Goal: Find specific fact: Find contact information

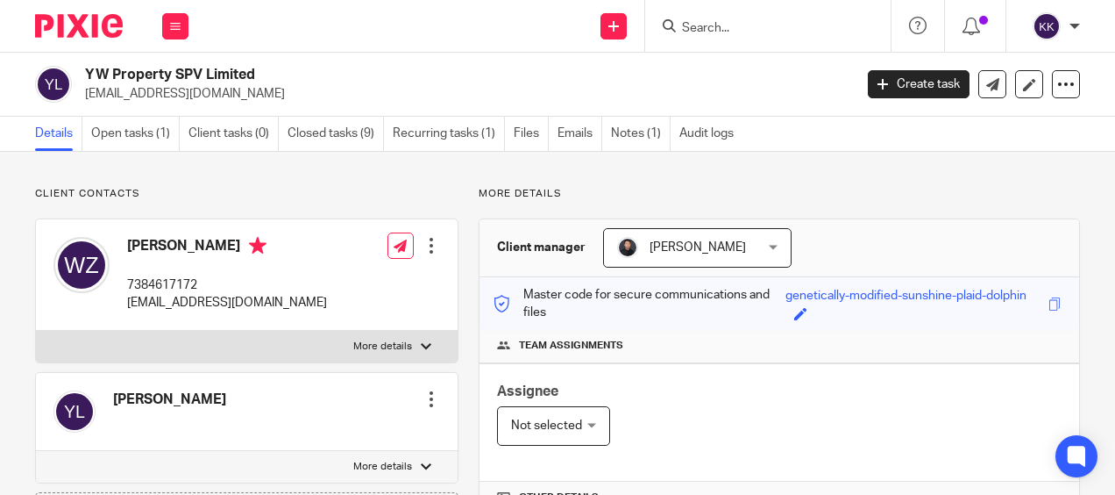
click at [717, 29] on input "Search" at bounding box center [759, 29] width 158 height 16
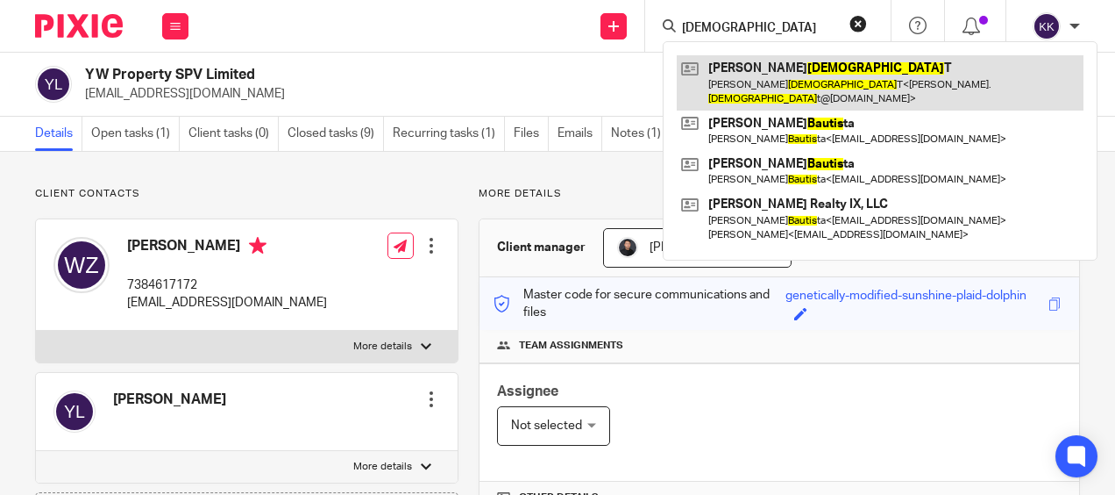
type input "Baptis"
click at [759, 72] on link at bounding box center [880, 82] width 407 height 54
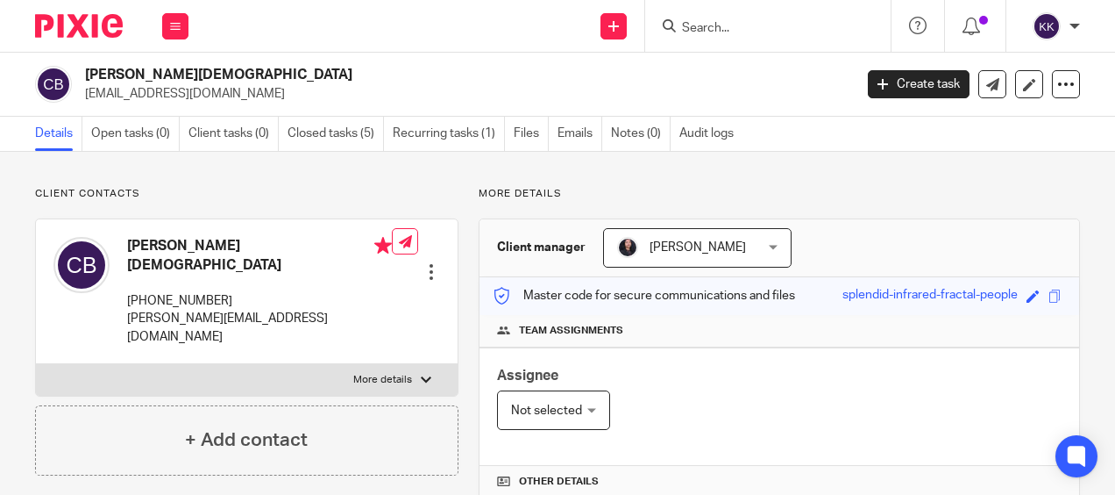
drag, startPoint x: 225, startPoint y: 293, endPoint x: 117, endPoint y: 303, distance: 109.2
click at [117, 303] on div "Cyril Patrick SANDANASAMY BAPTIST +971(0)26545022 patrick.baptist@marriott.com" at bounding box center [222, 291] width 338 height 126
drag, startPoint x: 117, startPoint y: 303, endPoint x: 253, endPoint y: 276, distance: 138.4
click at [253, 276] on div "Cyril Patrick SANDANASAMY BAPTIST +971(0)26545022 patrick.baptist@marriott.com" at bounding box center [259, 291] width 265 height 109
click at [240, 286] on div "Cyril Patrick SANDANASAMY BAPTIST +971(0)26545022 patrick.baptist@marriott.com" at bounding box center [259, 291] width 265 height 109
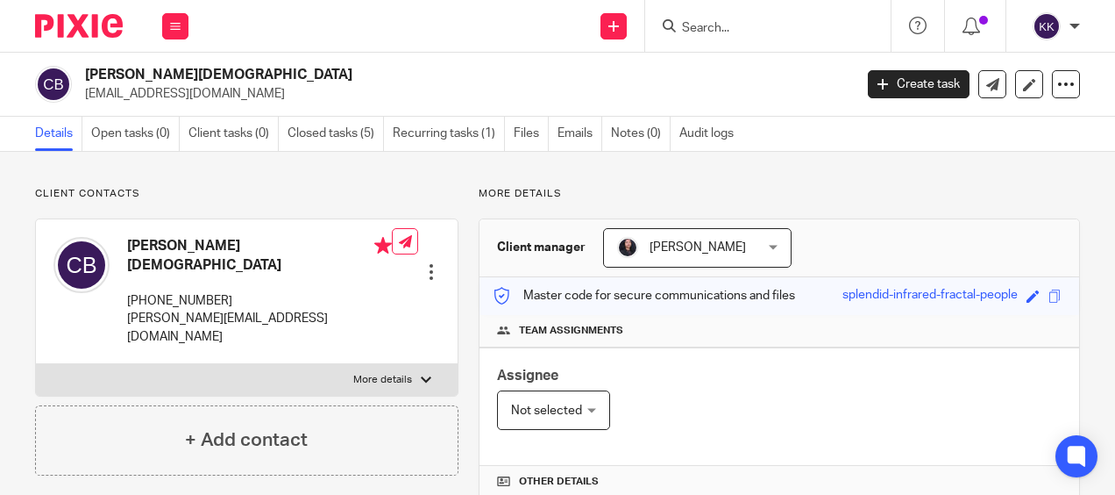
drag, startPoint x: 224, startPoint y: 294, endPoint x: 124, endPoint y: 293, distance: 100.8
click at [124, 293] on div "Cyril Patrick SANDANASAMY BAPTIST +971(0)26545022 patrick.baptist@marriott.com" at bounding box center [222, 291] width 338 height 126
copy p "+971(0)26545022"
click at [411, 128] on link "Recurring tasks (1)" at bounding box center [449, 134] width 112 height 34
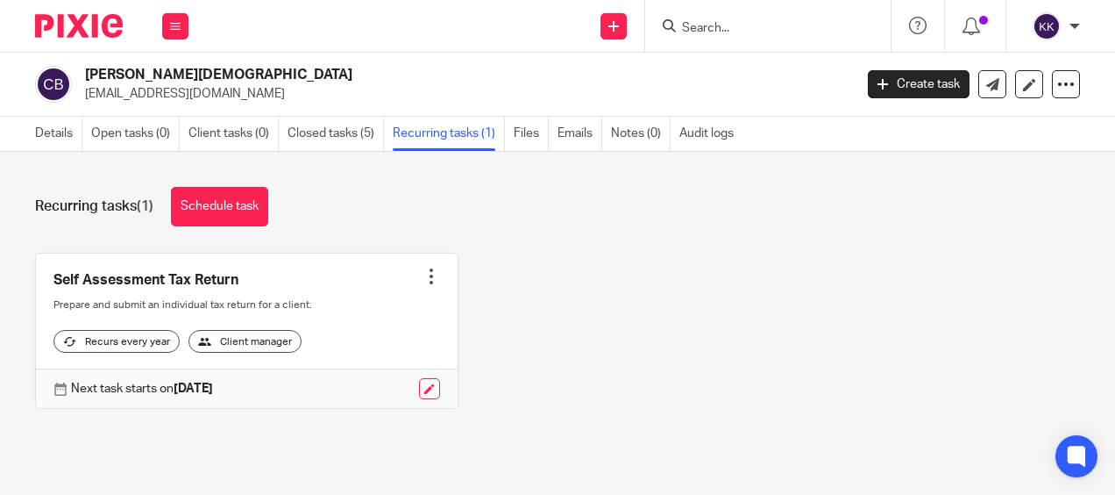
click at [317, 135] on link "Closed tasks (5)" at bounding box center [336, 134] width 96 height 34
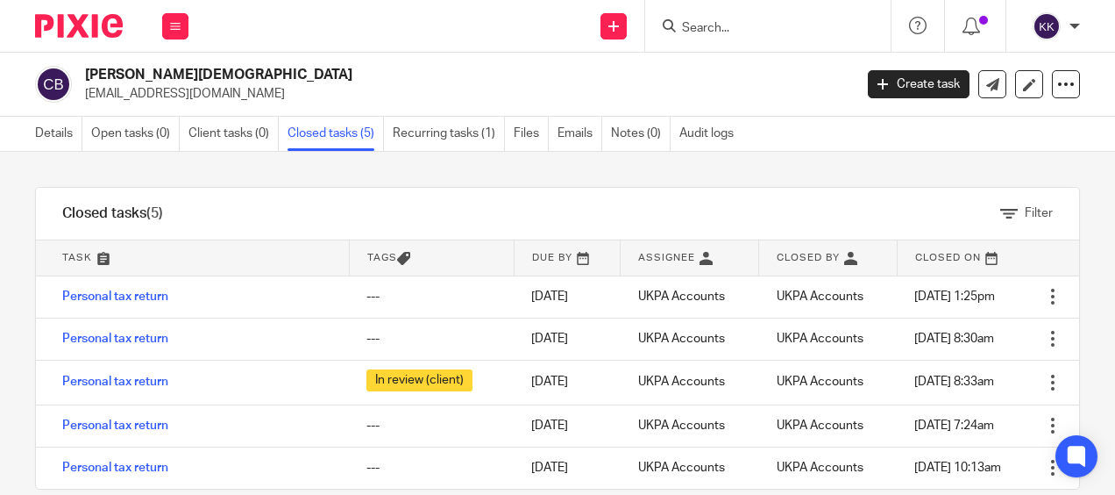
scroll to position [28, 0]
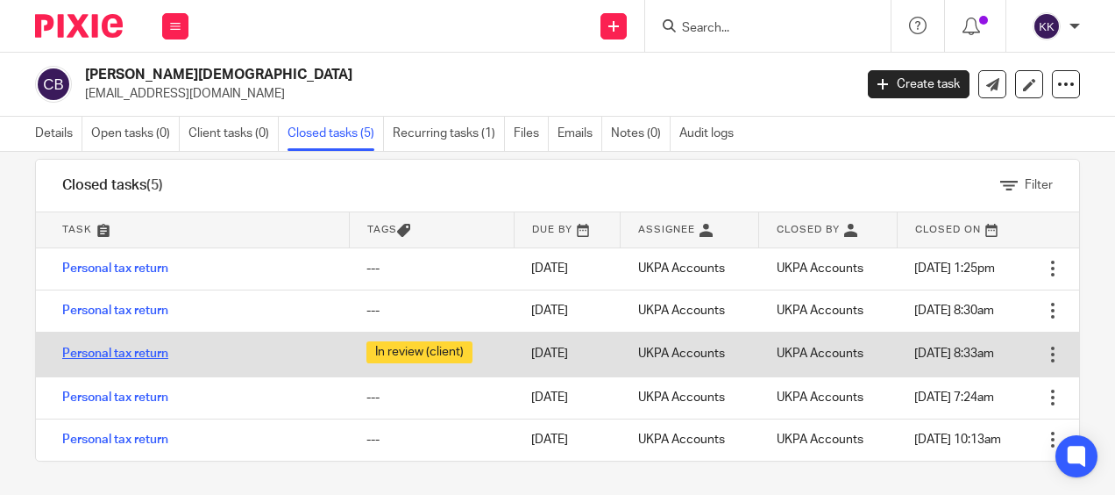
click at [132, 352] on link "Personal tax return" at bounding box center [115, 353] width 106 height 12
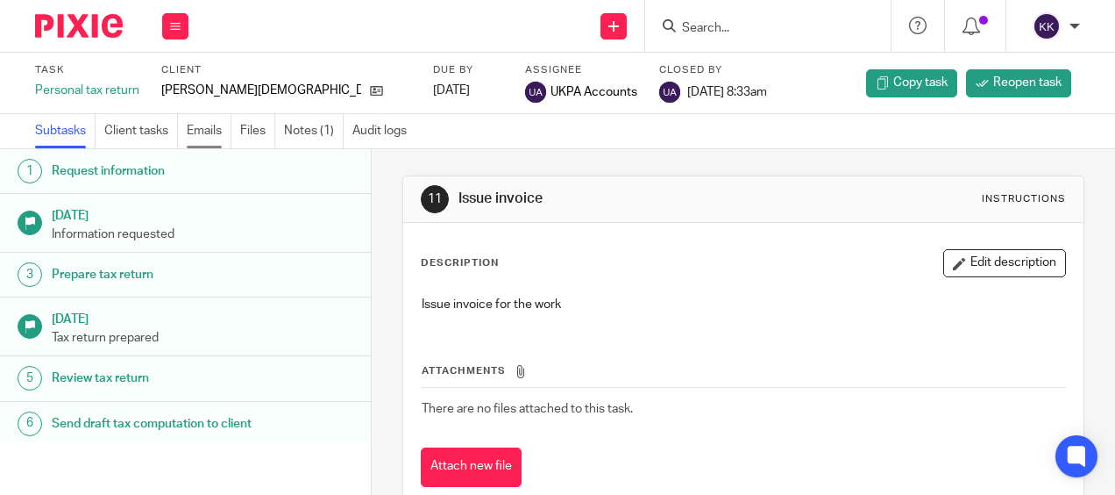
click at [210, 137] on link "Emails" at bounding box center [209, 131] width 45 height 34
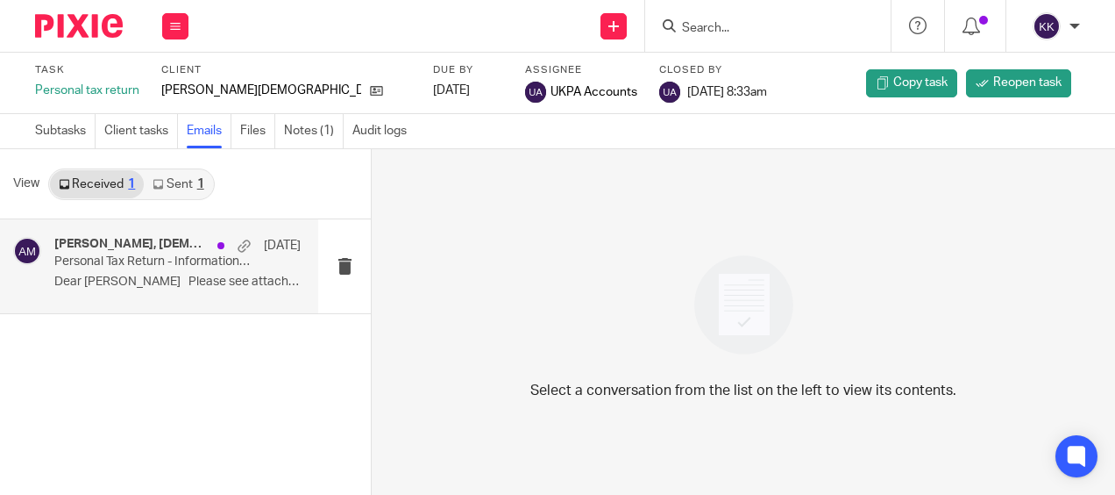
click at [175, 244] on h4 "[PERSON_NAME], [DEMOGRAPHIC_DATA], [PERSON_NAME]" at bounding box center [131, 244] width 154 height 15
